Goal: Transaction & Acquisition: Purchase product/service

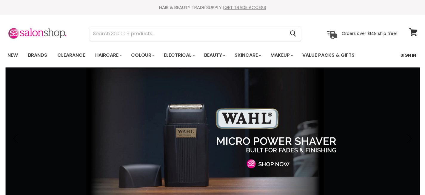
click at [407, 56] on link "Sign In" at bounding box center [408, 55] width 23 height 13
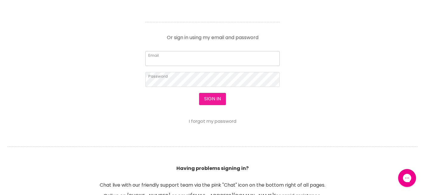
type input "oaktreeblvd@bigpond.com"
click at [215, 100] on button "Sign in" at bounding box center [212, 99] width 27 height 12
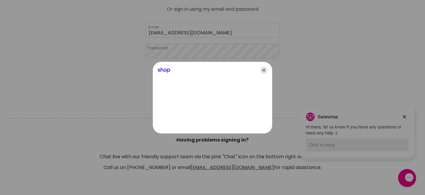
click at [264, 69] on icon "Close" at bounding box center [263, 69] width 7 height 7
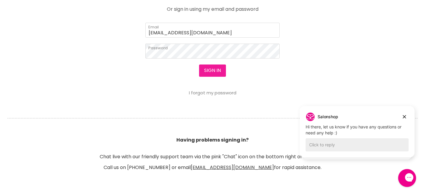
click at [212, 70] on button "Sign in" at bounding box center [212, 70] width 27 height 12
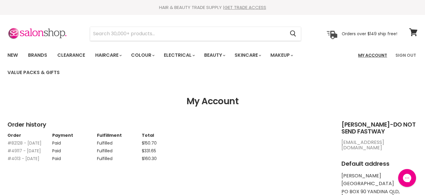
click at [372, 56] on link "My Account" at bounding box center [372, 55] width 36 height 13
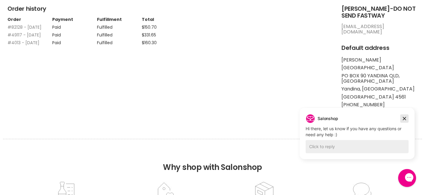
click at [403, 116] on icon "Dismiss campaign" at bounding box center [404, 118] width 6 height 7
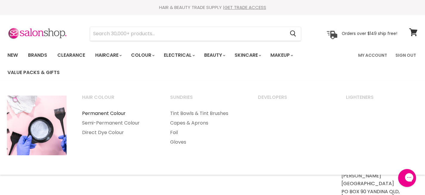
click at [106, 112] on link "Permanent Colour" at bounding box center [118, 114] width 87 height 10
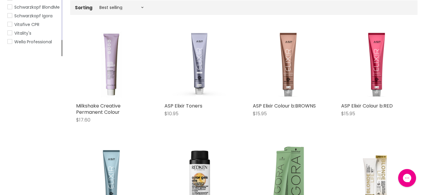
scroll to position [141, 0]
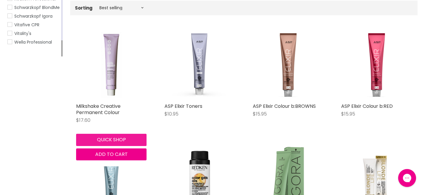
click at [104, 139] on button "Quick shop" at bounding box center [111, 140] width 70 height 12
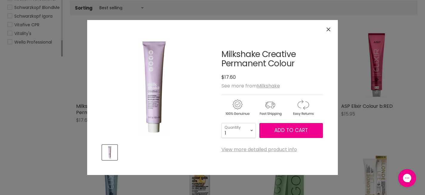
click at [329, 30] on icon "Close" at bounding box center [328, 29] width 4 height 4
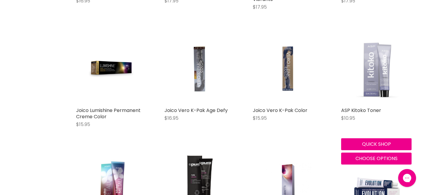
scroll to position [1200, 0]
